Goal: Transaction & Acquisition: Book appointment/travel/reservation

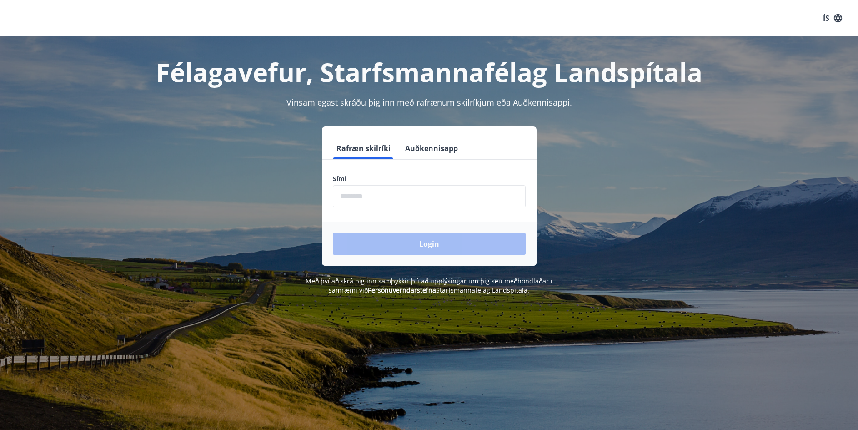
click at [348, 196] on input "phone" at bounding box center [429, 196] width 193 height 22
type input "********"
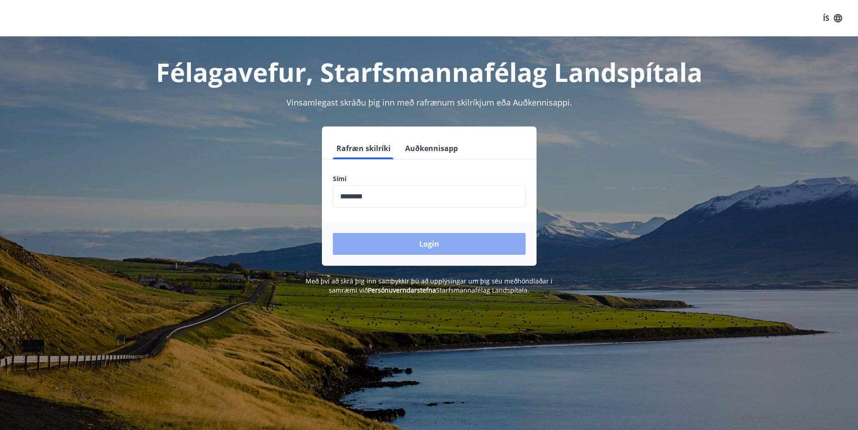
click at [435, 241] on button "Login" at bounding box center [429, 244] width 193 height 22
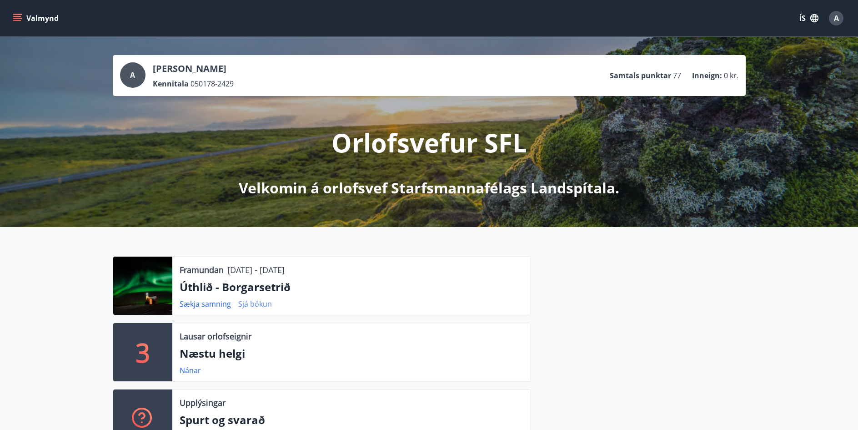
click at [251, 304] on link "Sjá bókun" at bounding box center [255, 304] width 34 height 10
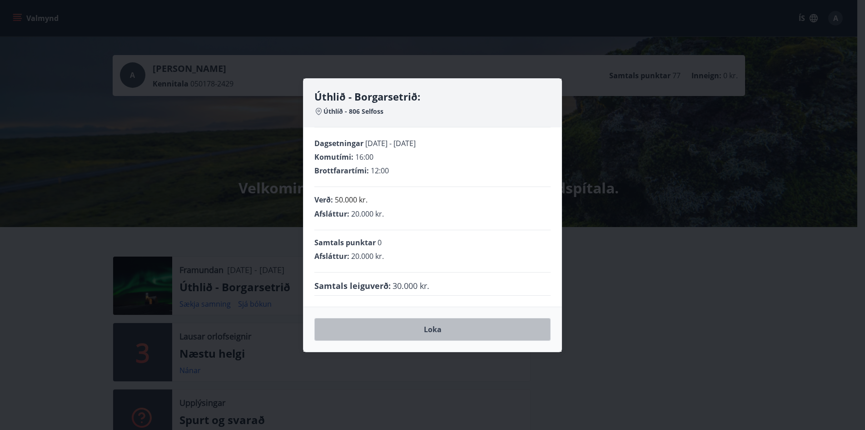
click at [428, 329] on button "Loka" at bounding box center [433, 329] width 236 height 23
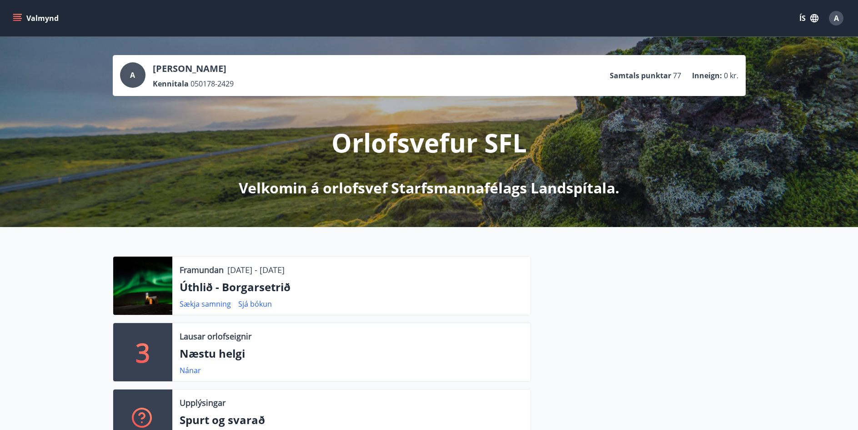
scroll to position [45, 0]
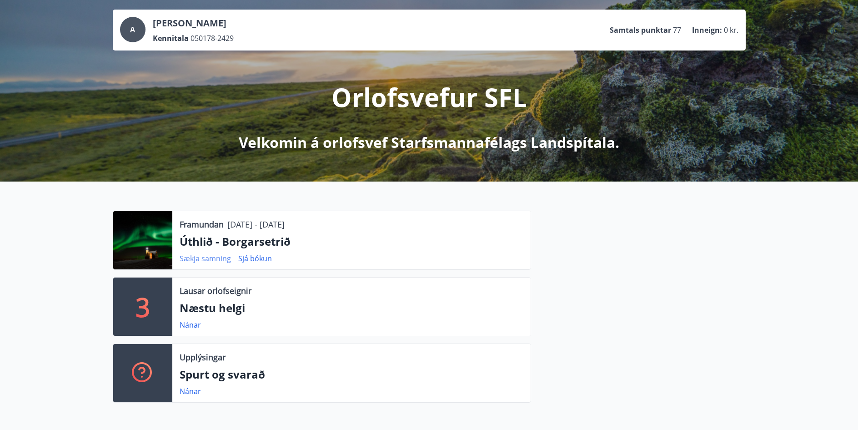
click at [215, 258] on link "Sækja samning" at bounding box center [205, 258] width 51 height 10
click at [134, 239] on div at bounding box center [142, 240] width 59 height 58
click at [139, 238] on div at bounding box center [142, 240] width 59 height 58
click at [140, 245] on div at bounding box center [142, 240] width 59 height 58
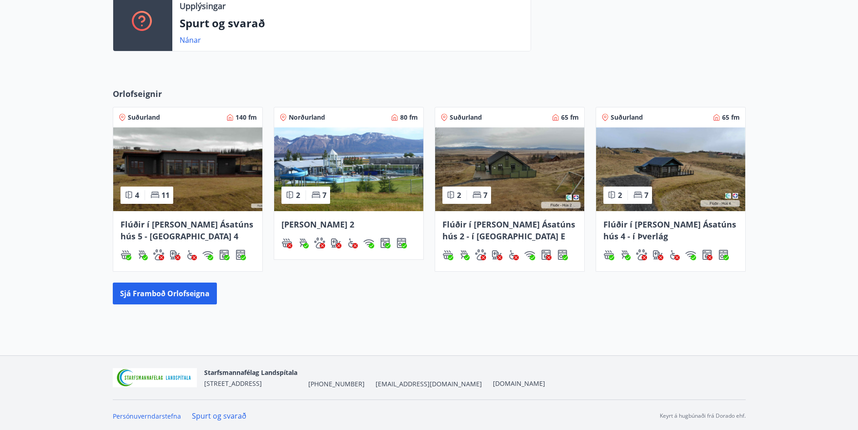
scroll to position [398, 0]
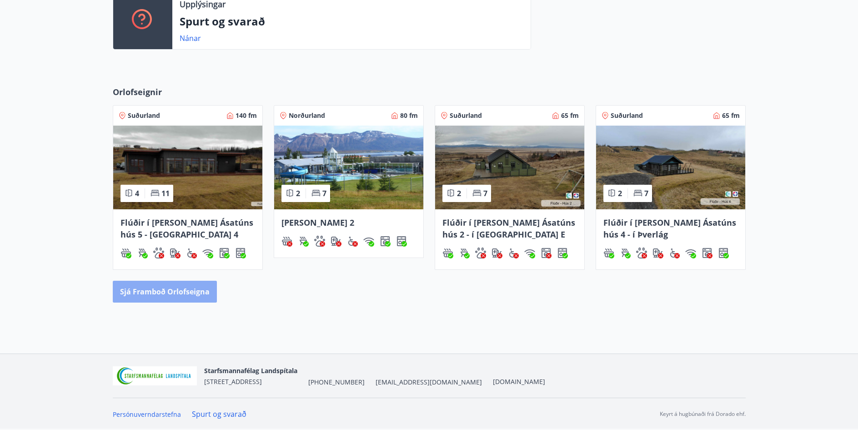
click at [178, 292] on button "Sjá framboð orlofseigna" at bounding box center [165, 291] width 104 height 22
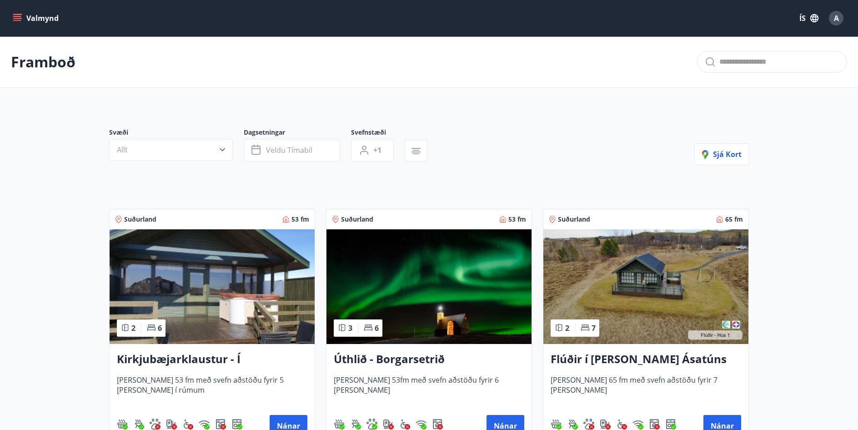
click at [410, 360] on h3 "Úthlið - Borgarsetrið" at bounding box center [429, 359] width 190 height 16
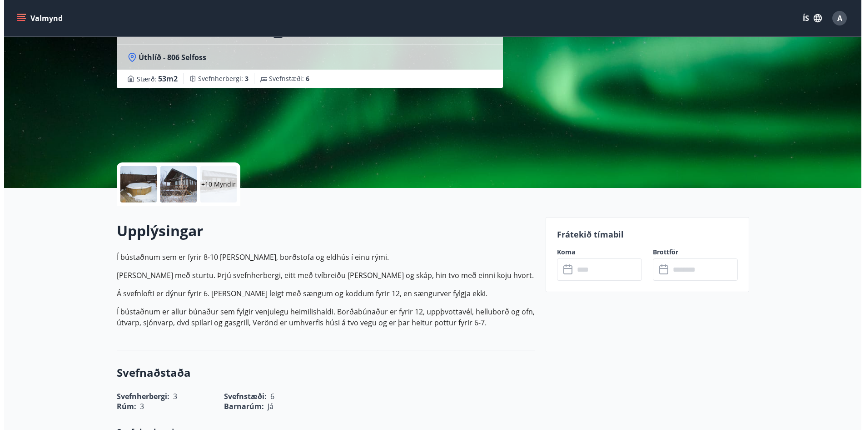
scroll to position [18, 0]
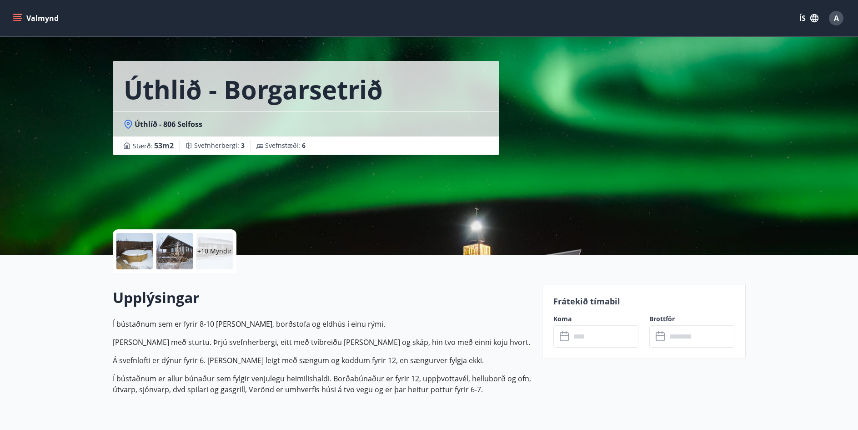
click at [217, 251] on p "+10 Myndir" at bounding box center [214, 250] width 35 height 9
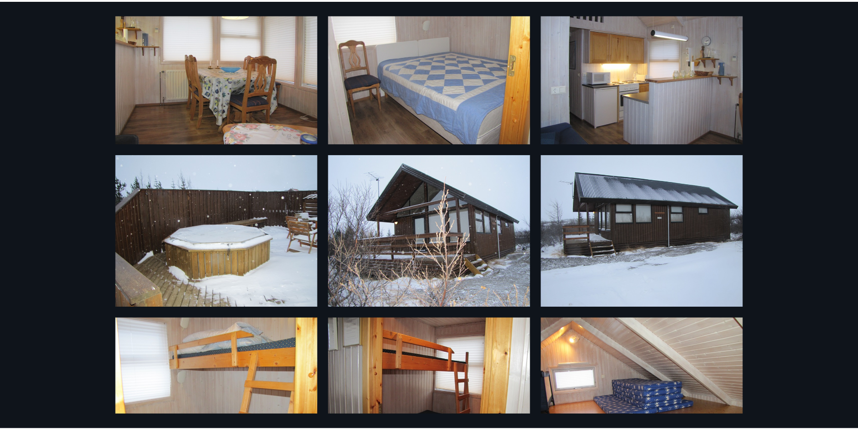
scroll to position [0, 0]
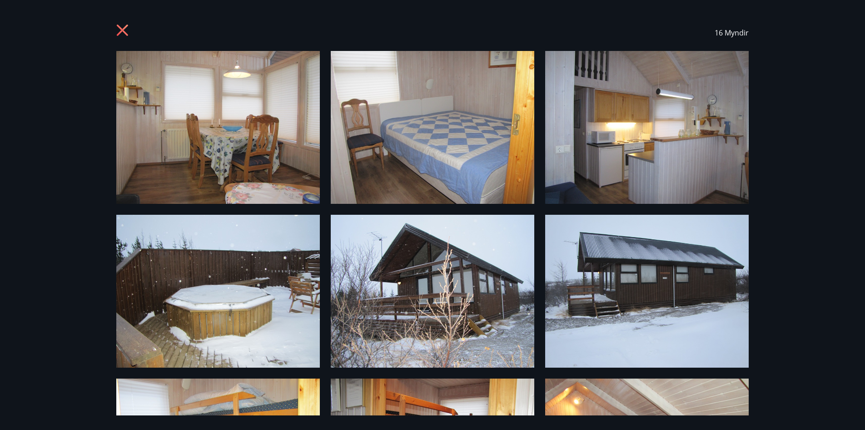
click at [123, 30] on icon at bounding box center [122, 30] width 2 height 2
